Goal: Task Accomplishment & Management: Manage account settings

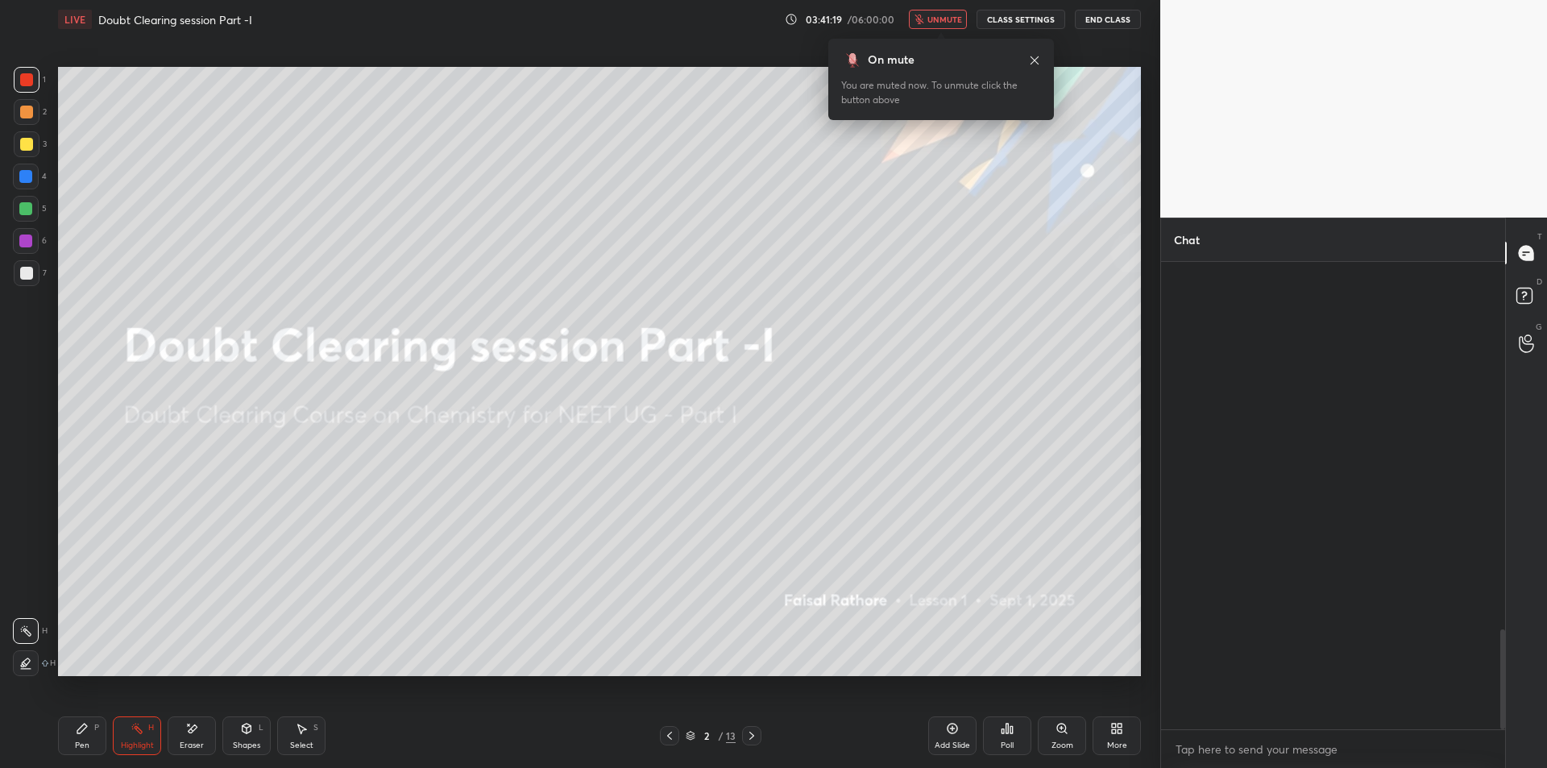
scroll to position [501, 339]
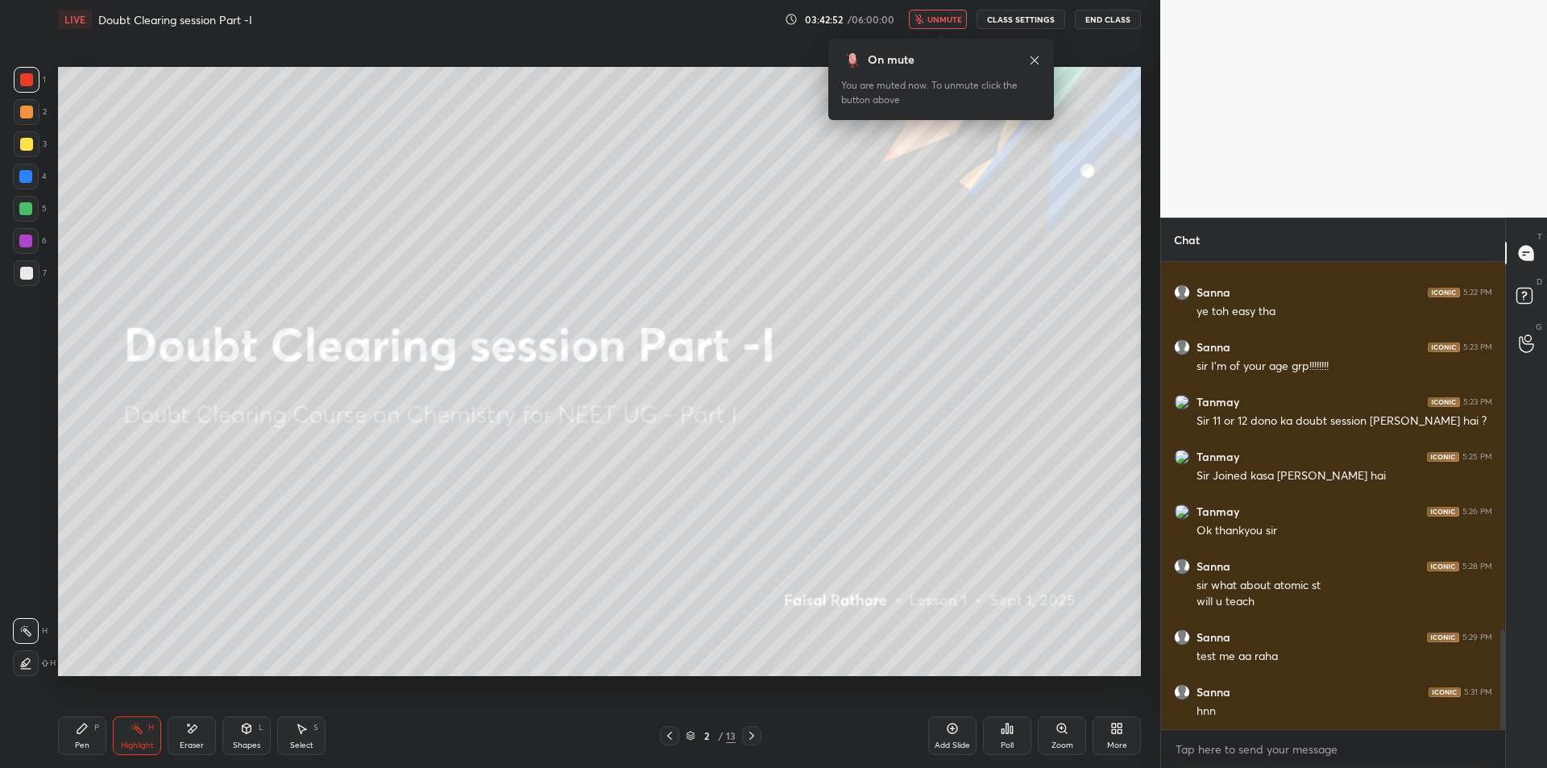
click at [1036, 64] on icon at bounding box center [1034, 60] width 13 height 13
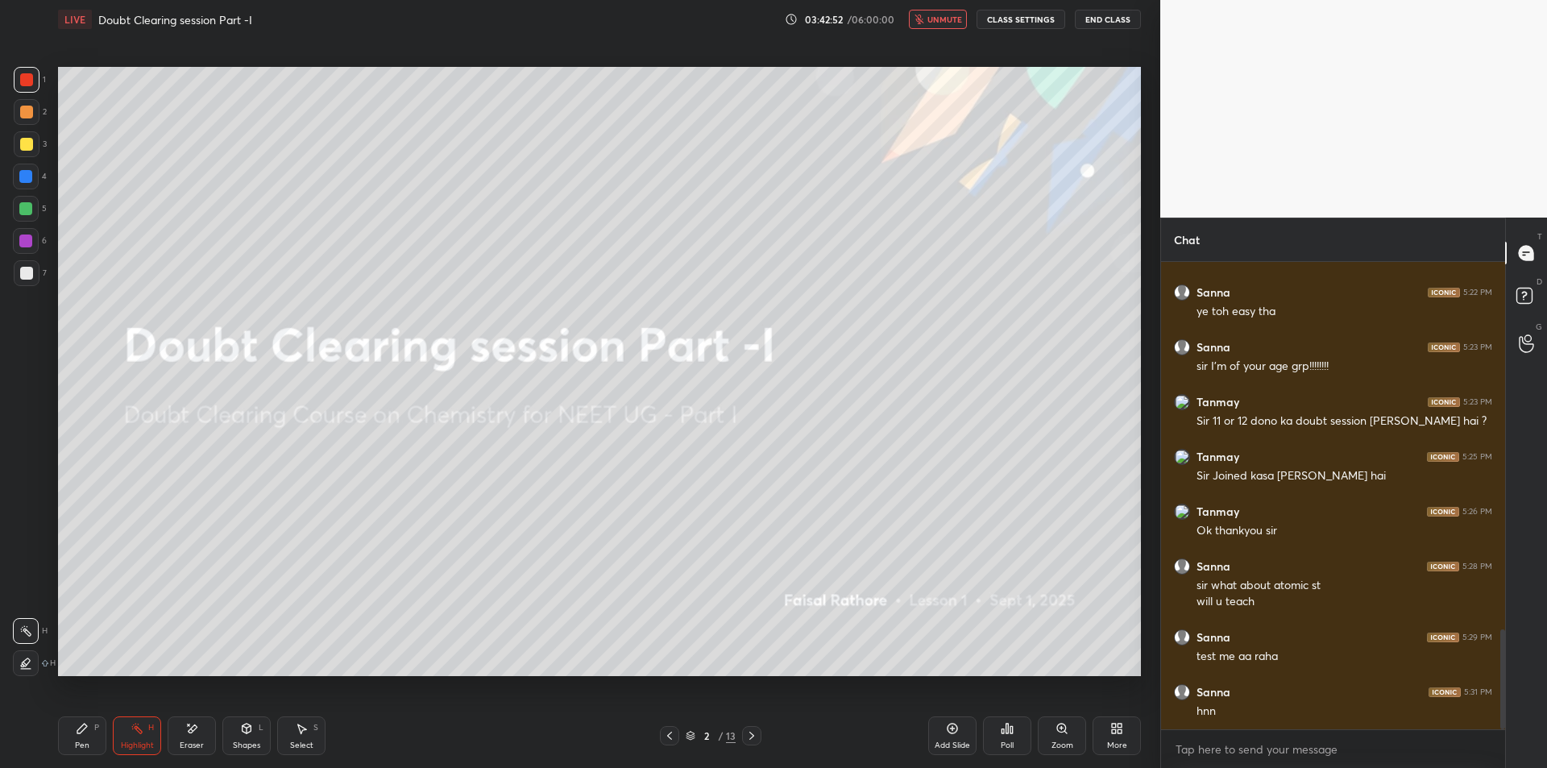
click at [1042, 19] on button "CLASS SETTINGS" at bounding box center [1020, 19] width 89 height 19
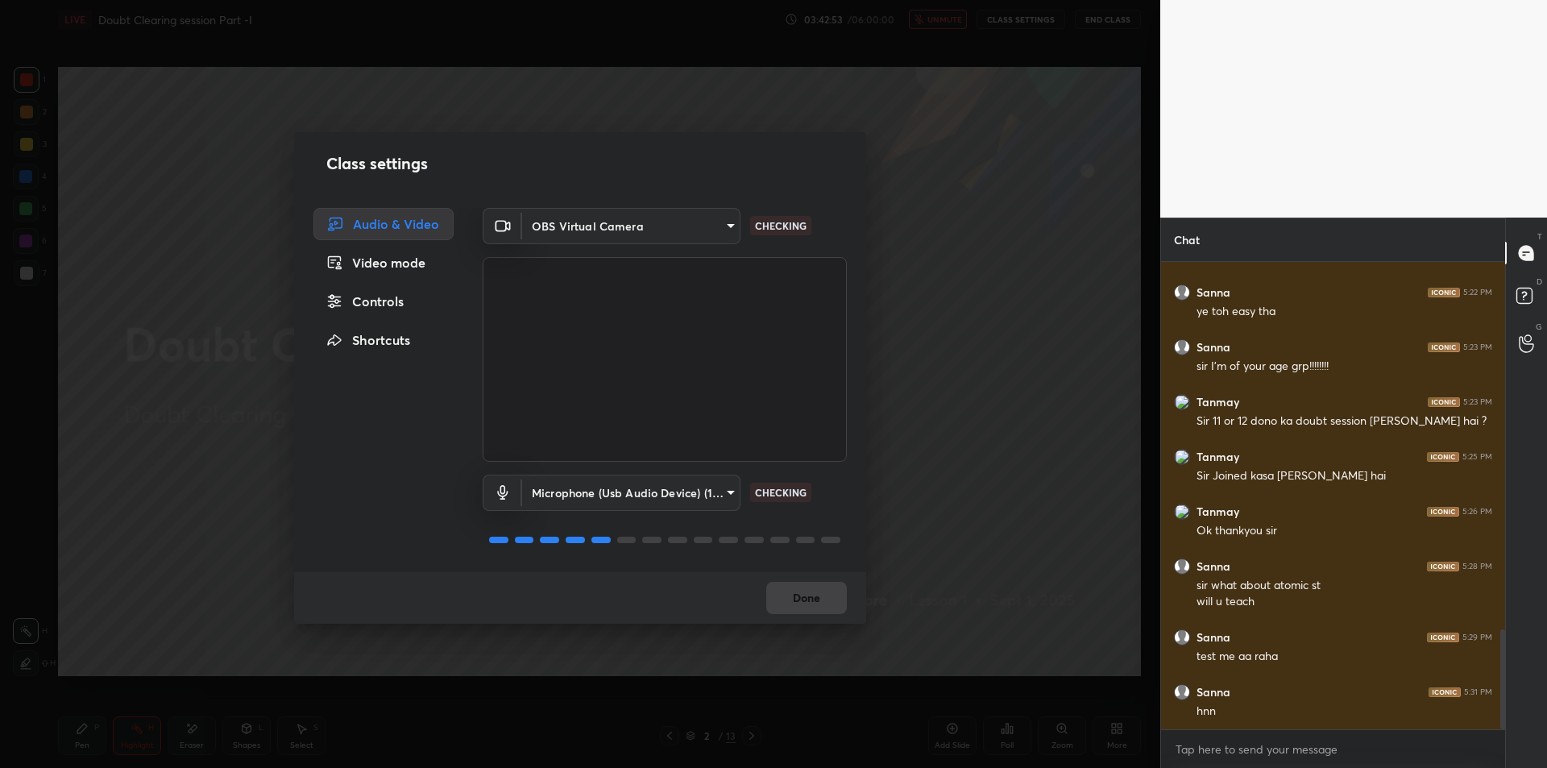
click at [565, 486] on body "1 2 3 4 5 6 7 C X Z E E Erase all H H LIVE Doubt Clearing session Part -I 03:42…" at bounding box center [773, 384] width 1547 height 768
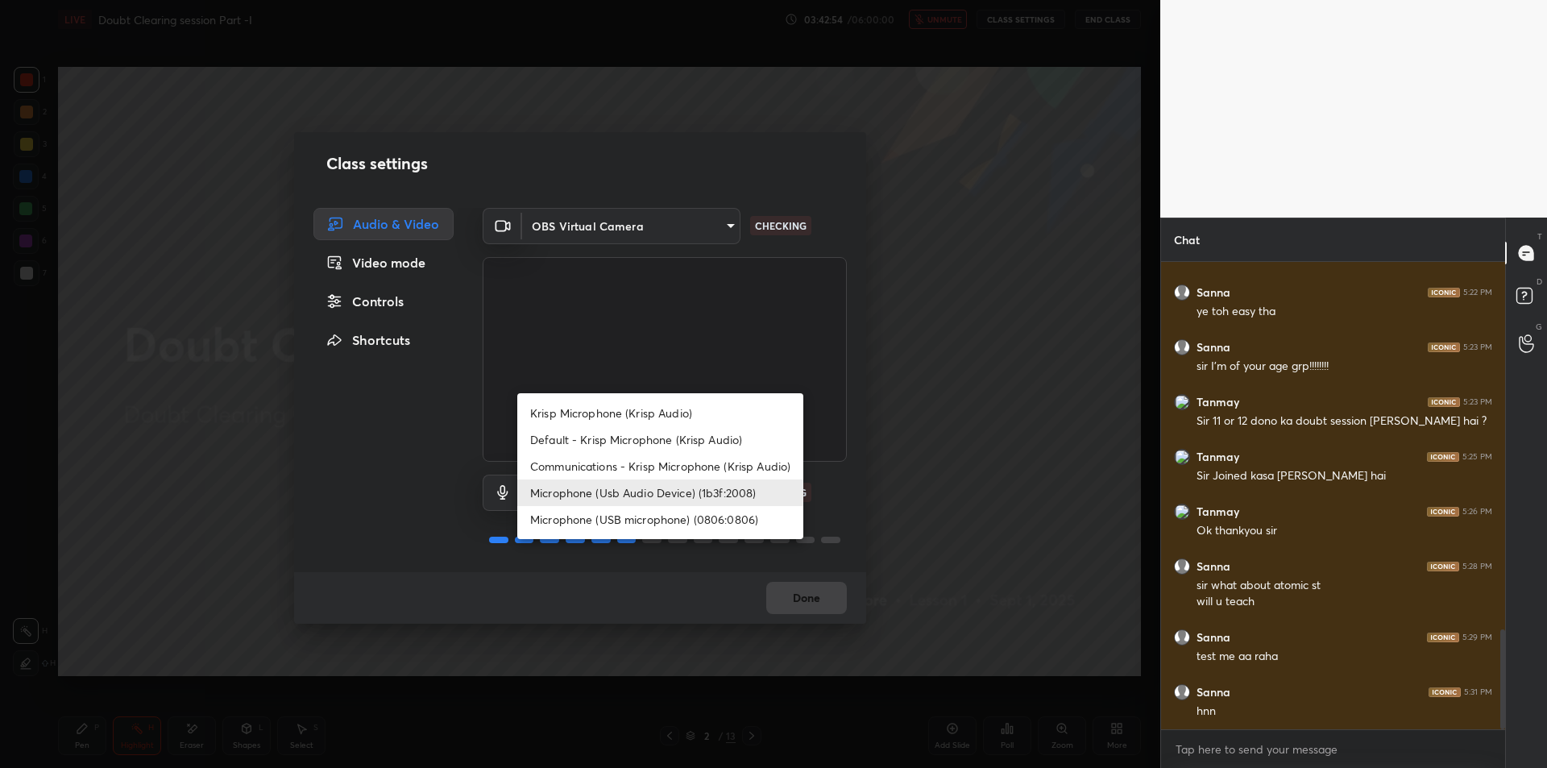
click at [917, 382] on div at bounding box center [773, 384] width 1547 height 768
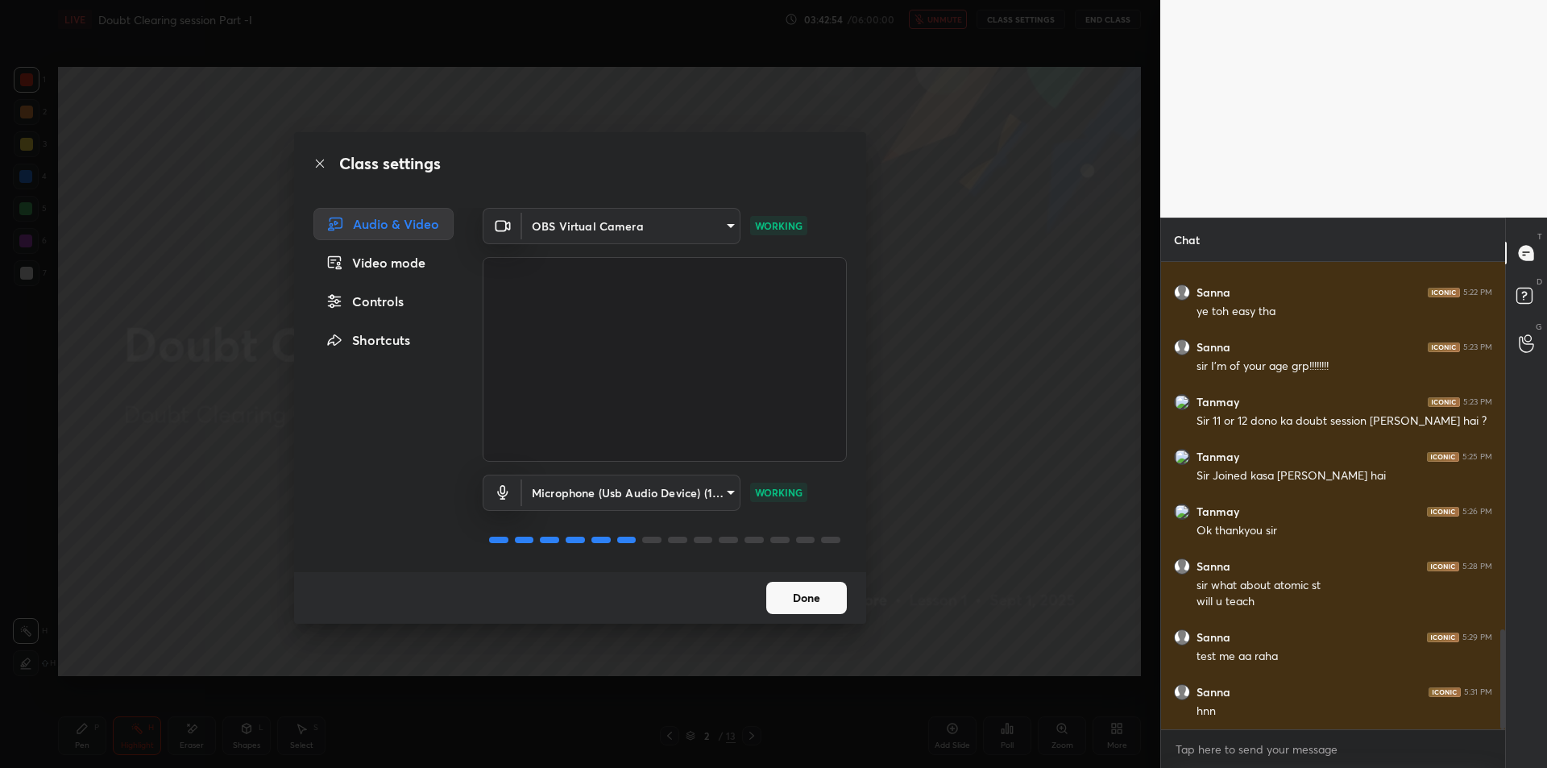
click at [917, 382] on div "Krisp Microphone (Krisp Audio) Default - Krisp Microphone (Krisp Audio) Communi…" at bounding box center [773, 384] width 1547 height 768
click at [911, 465] on div "Class settings Audio & Video Video mode Controls Shortcuts OBS Virtual Camera 6…" at bounding box center [580, 384] width 1160 height 768
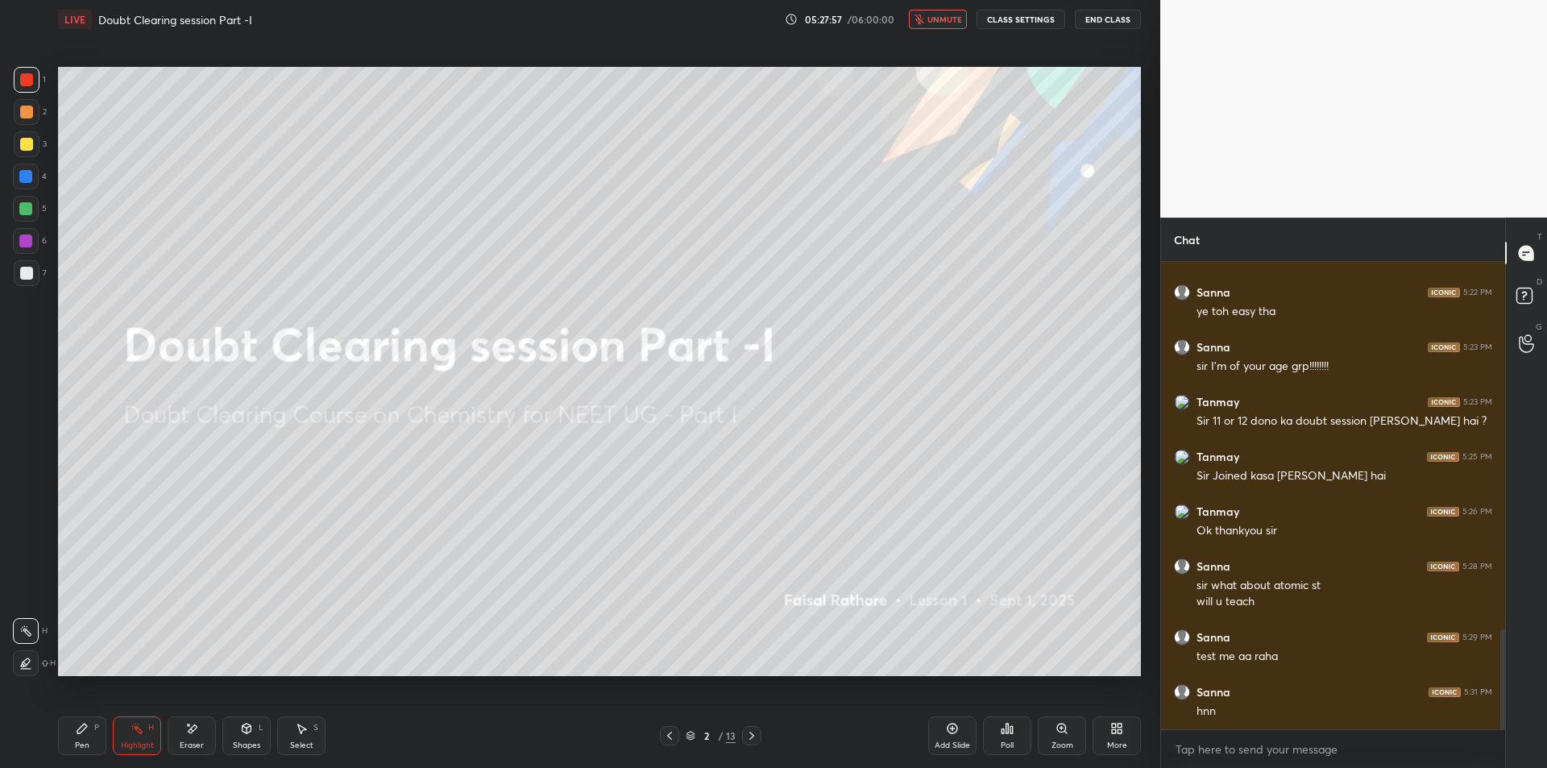
click at [1033, 11] on button "CLASS SETTINGS" at bounding box center [1020, 19] width 89 height 19
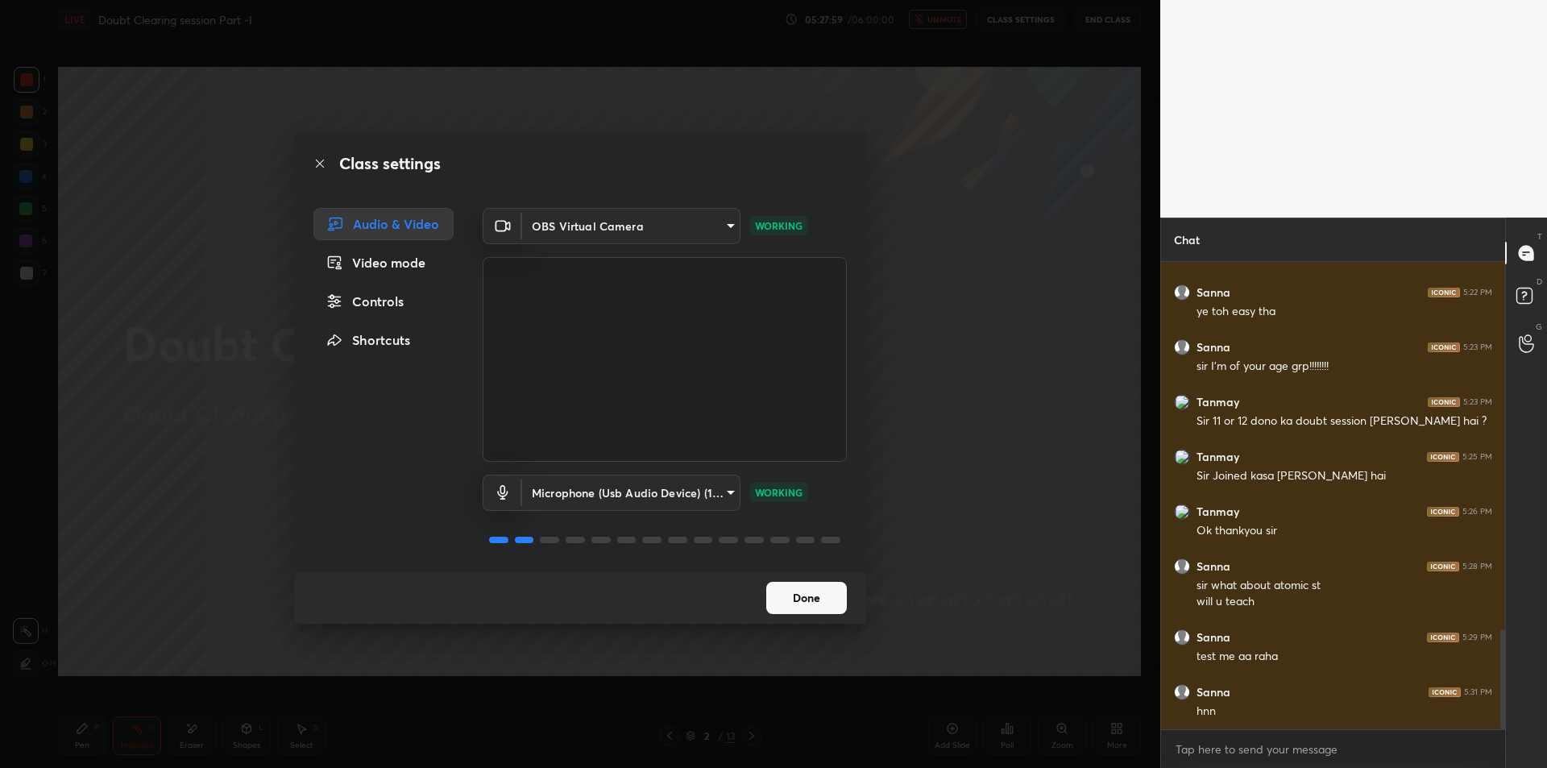
click at [408, 291] on div "Controls" at bounding box center [383, 301] width 140 height 32
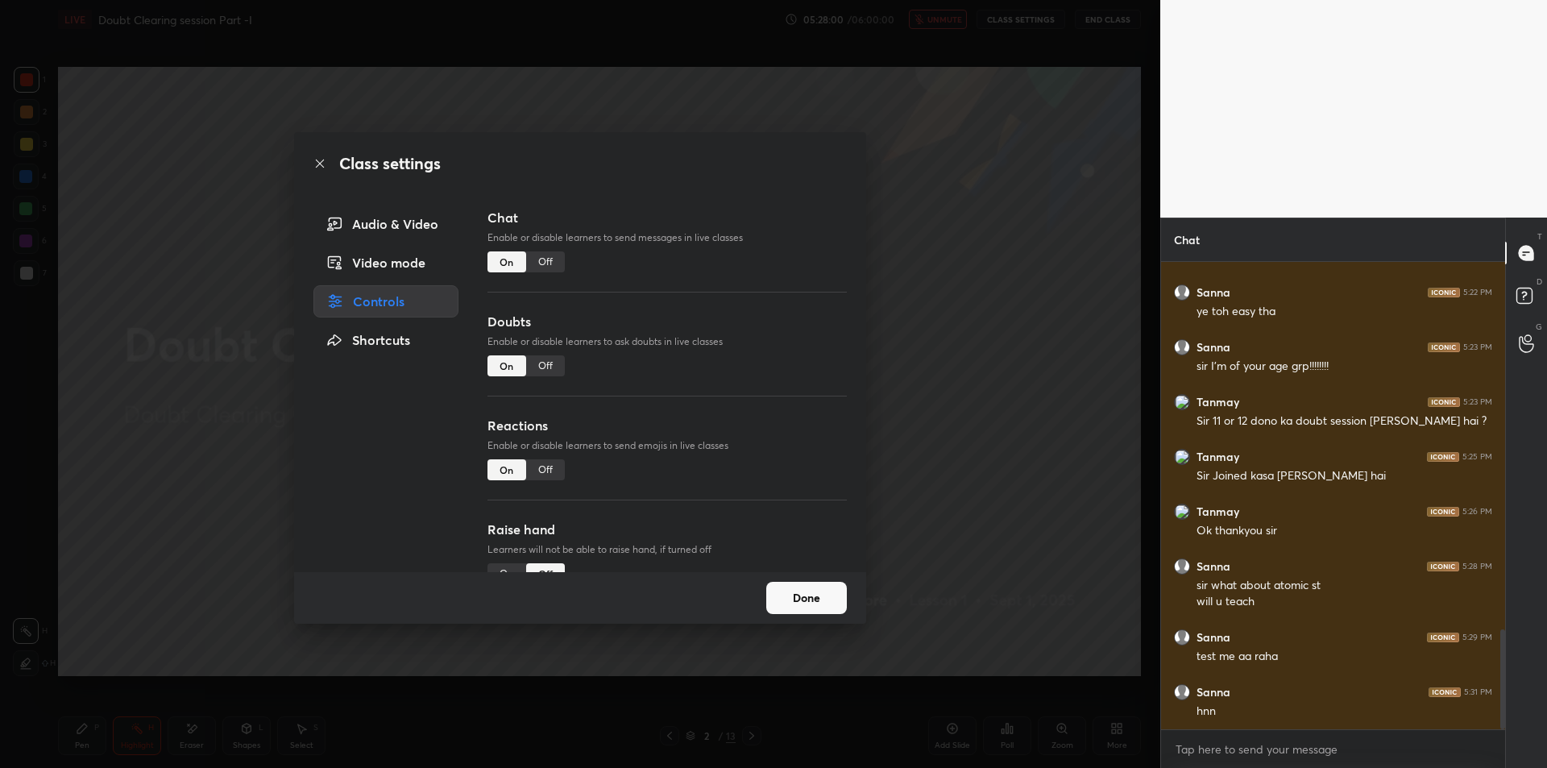
click at [532, 269] on div "Off" at bounding box center [545, 261] width 39 height 21
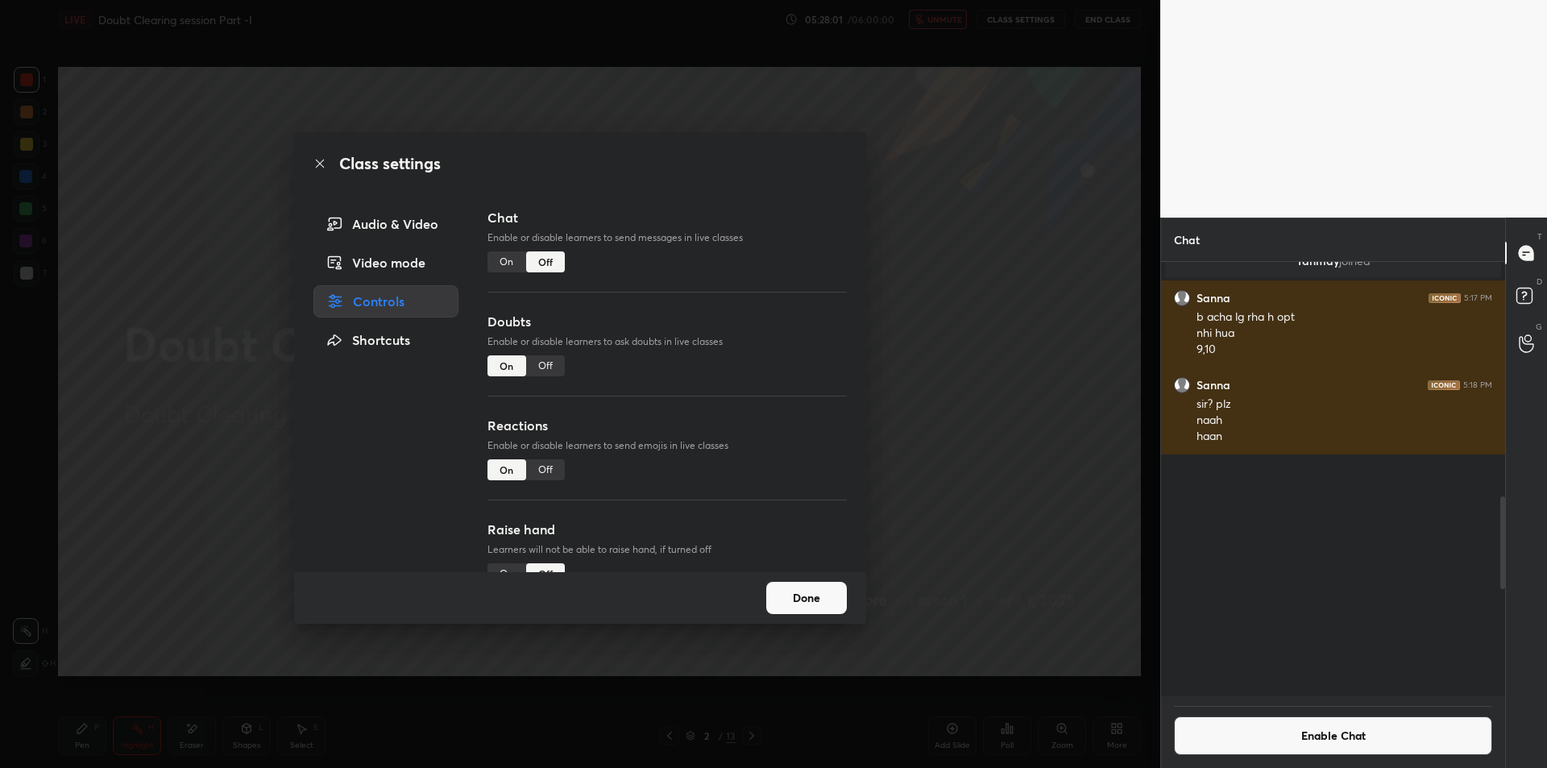
scroll to position [429, 339]
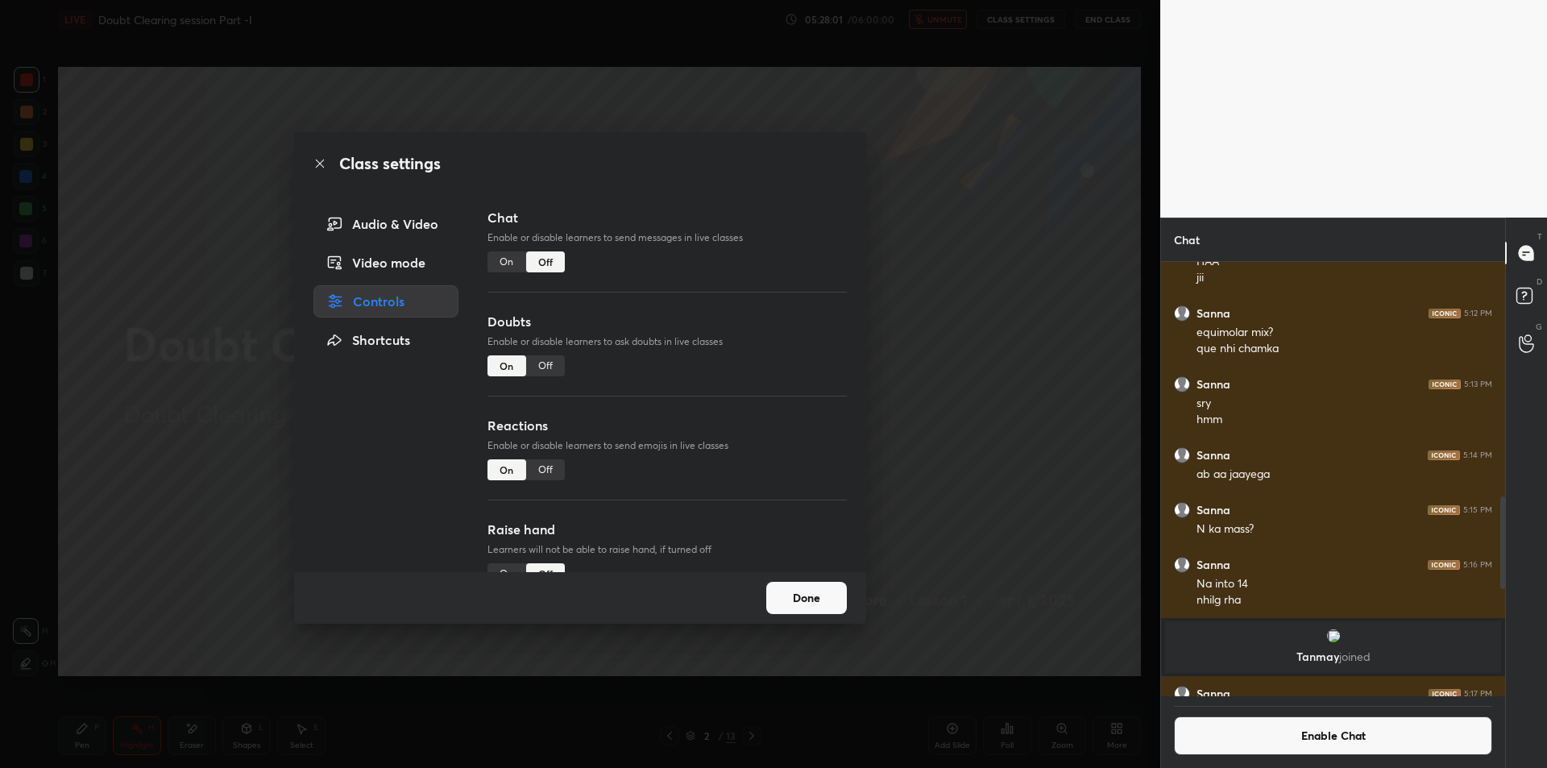
click at [536, 353] on div "Doubts Enable or disable learners to ask doubts in live classes On Off" at bounding box center [666, 364] width 359 height 104
click at [543, 371] on div "Off" at bounding box center [545, 365] width 39 height 21
click at [552, 459] on div "Off" at bounding box center [545, 469] width 39 height 21
click at [431, 230] on div "Audio & Video" at bounding box center [385, 224] width 145 height 32
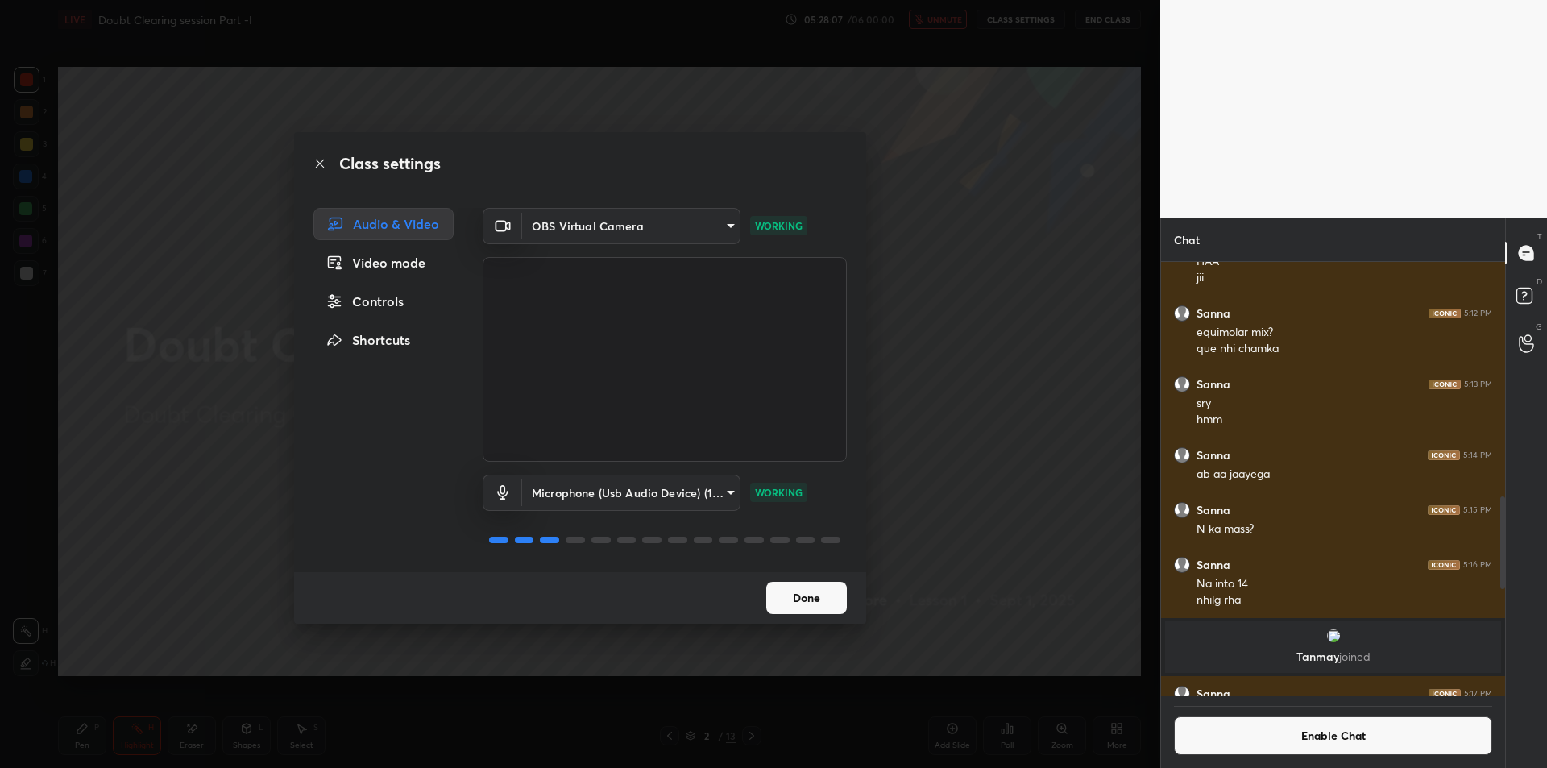
click at [180, 282] on div "Class settings Audio & Video Video mode Controls Shortcuts OBS Virtual Camera 6…" at bounding box center [580, 384] width 1160 height 768
